Goal: Transaction & Acquisition: Purchase product/service

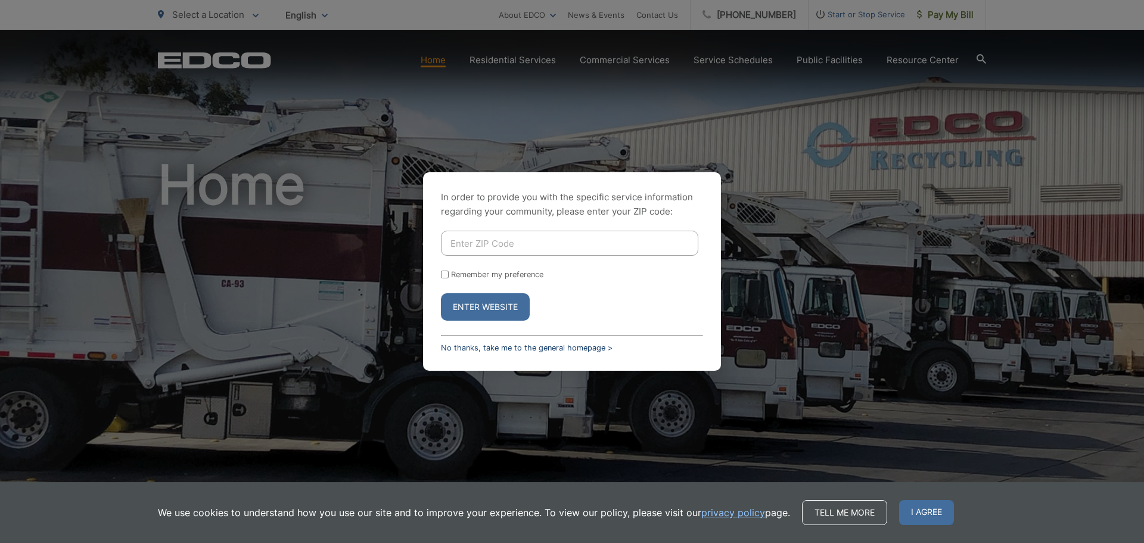
click at [480, 348] on link "No thanks, take me to the general homepage >" at bounding box center [527, 347] width 172 height 9
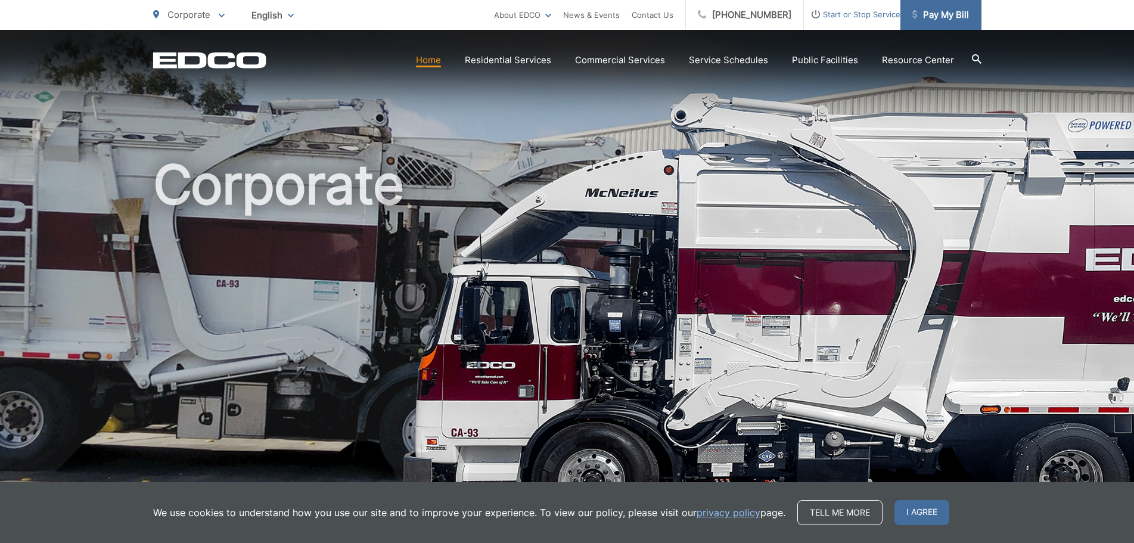
click at [956, 14] on span "Pay My Bill" at bounding box center [940, 15] width 57 height 14
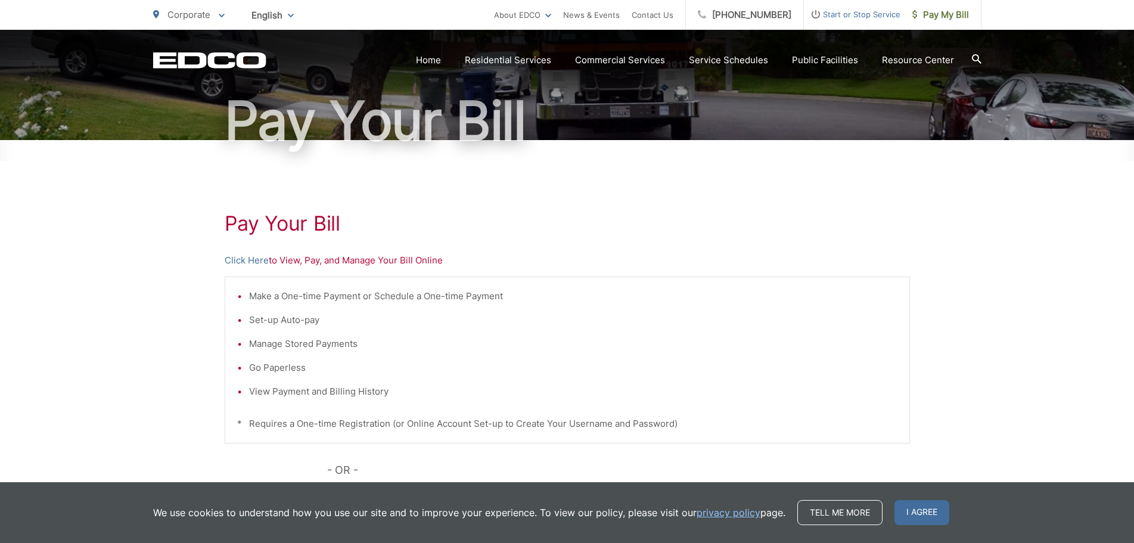
scroll to position [119, 0]
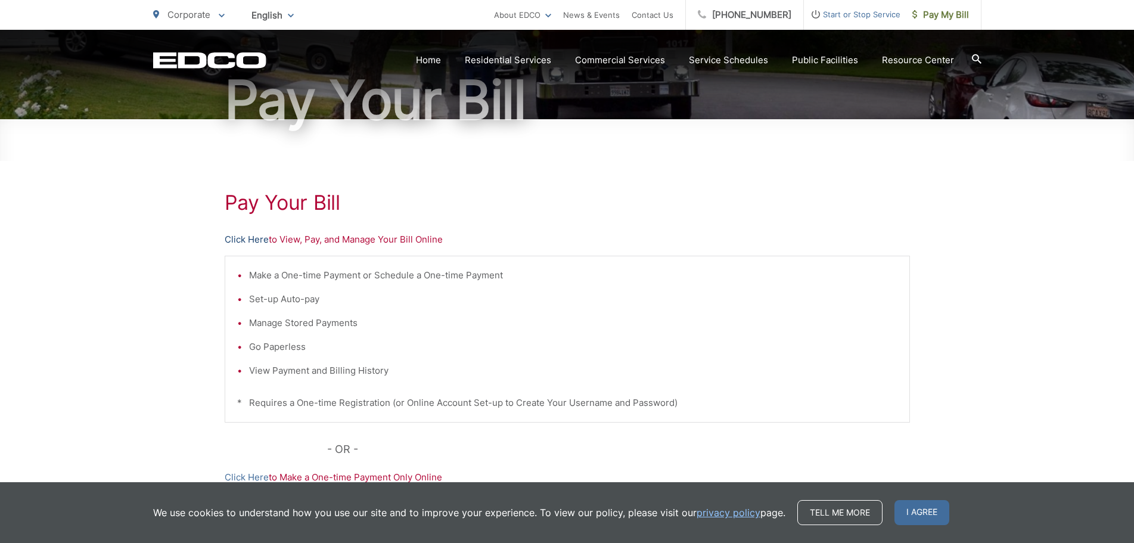
click at [255, 240] on link "Click Here" at bounding box center [247, 239] width 44 height 14
